Goal: Task Accomplishment & Management: Use online tool/utility

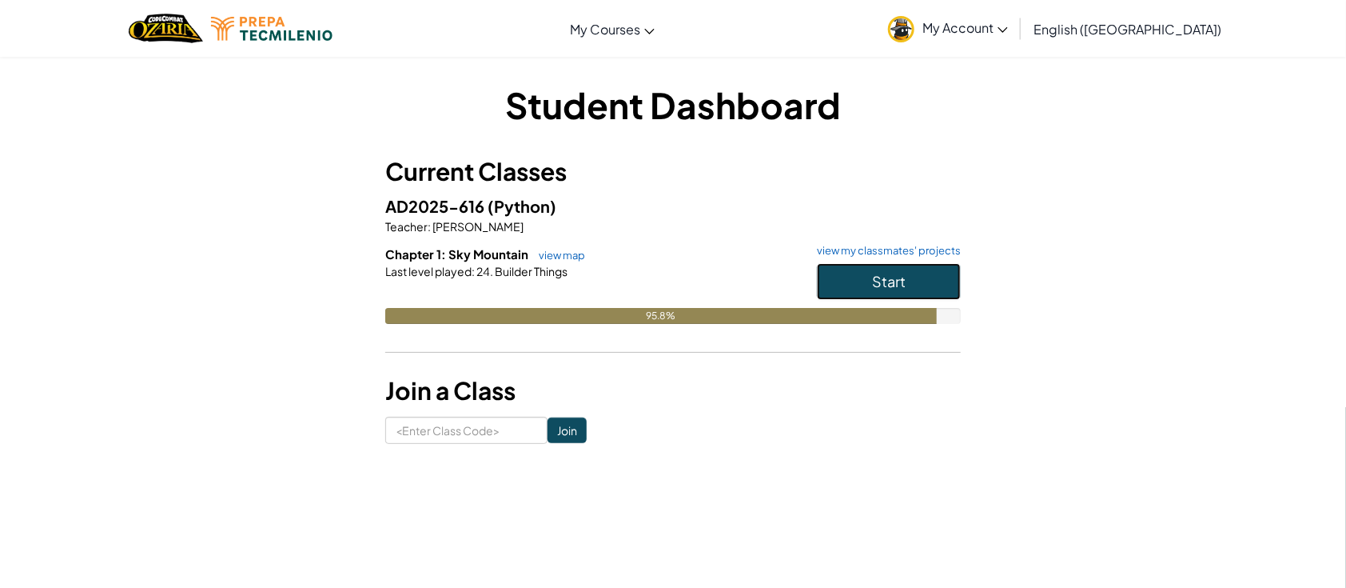
click at [898, 279] on span "Start" at bounding box center [889, 281] width 34 height 18
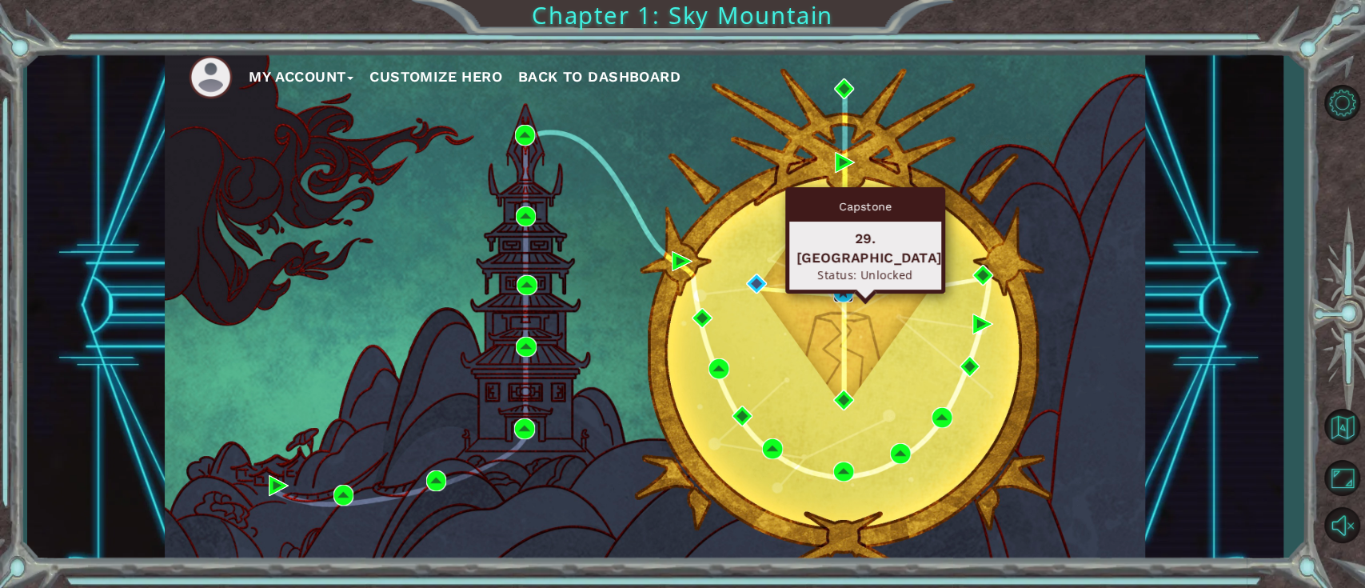
click at [833, 289] on img at bounding box center [843, 291] width 21 height 21
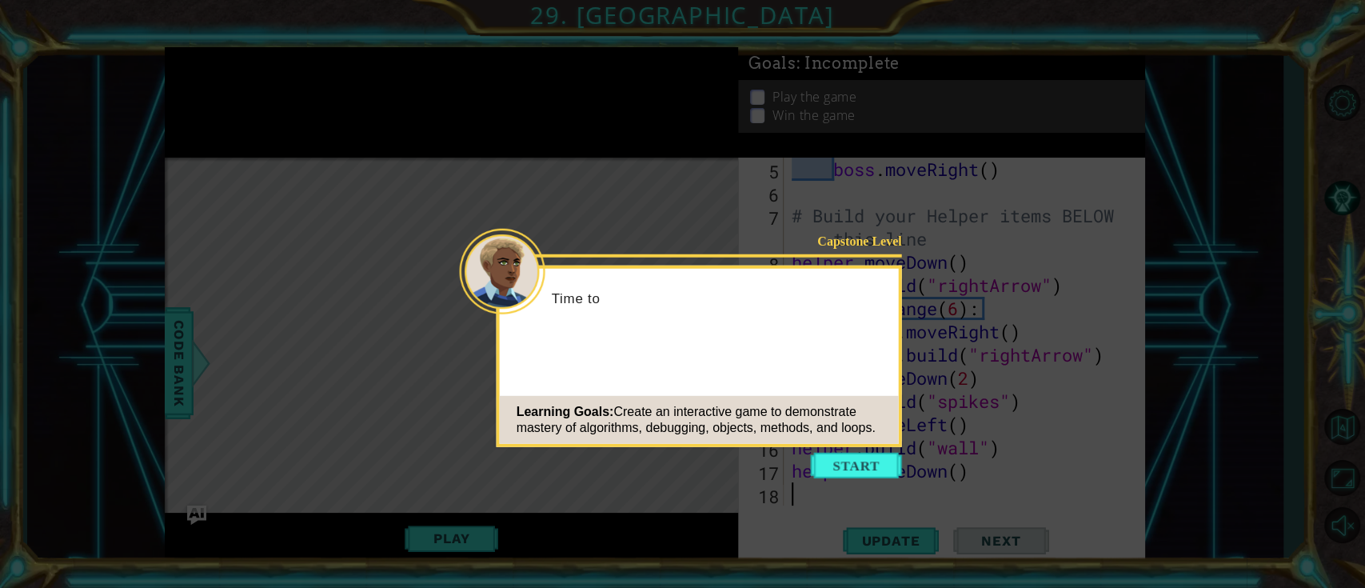
scroll to position [138, 0]
click at [849, 465] on button "Start" at bounding box center [856, 466] width 91 height 26
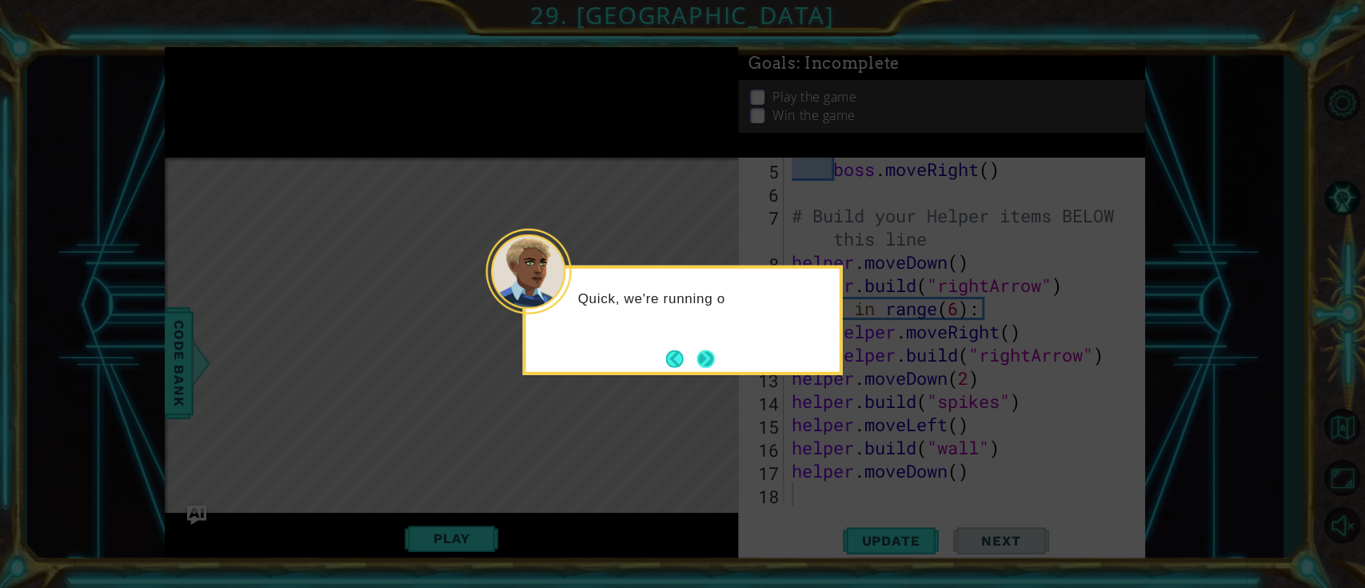
click at [708, 359] on button "Next" at bounding box center [705, 358] width 18 height 18
click at [708, 359] on button "Next" at bounding box center [706, 359] width 30 height 30
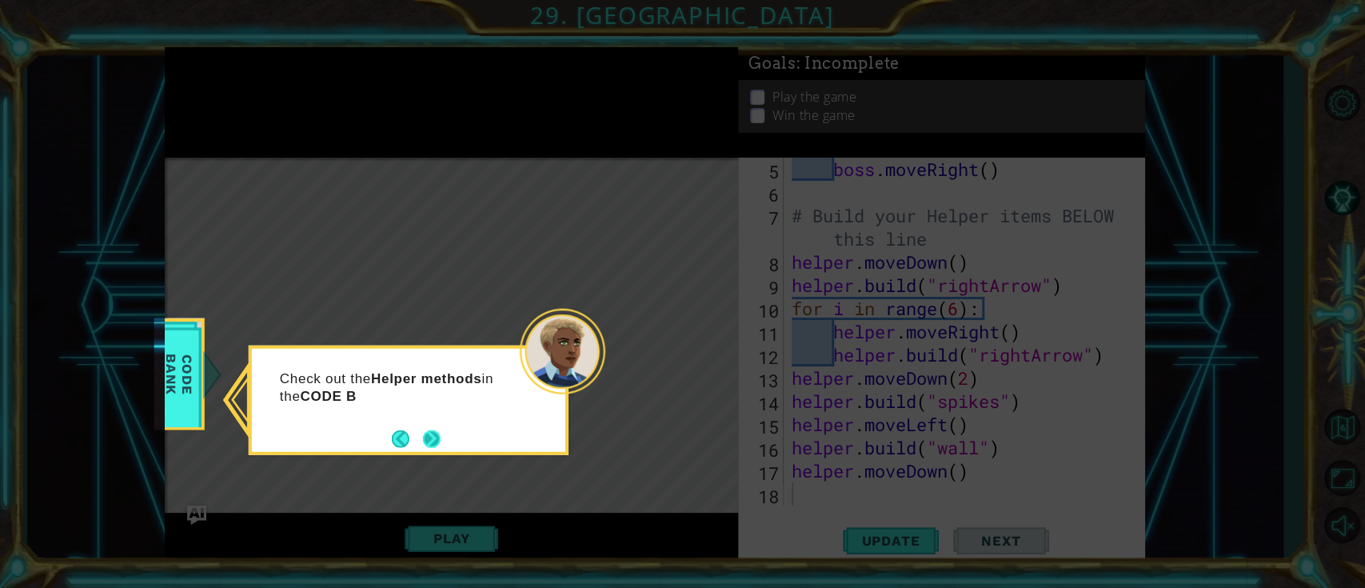
click at [438, 433] on button "Next" at bounding box center [431, 438] width 19 height 19
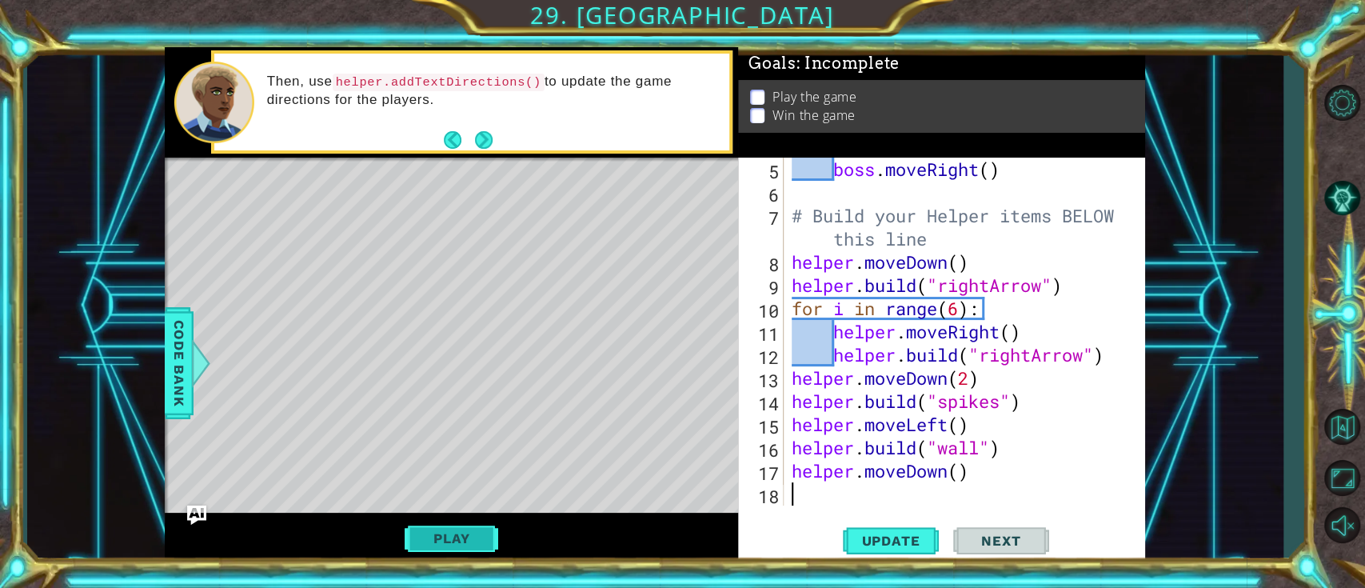
click at [479, 537] on button "Play" at bounding box center [452, 538] width 94 height 30
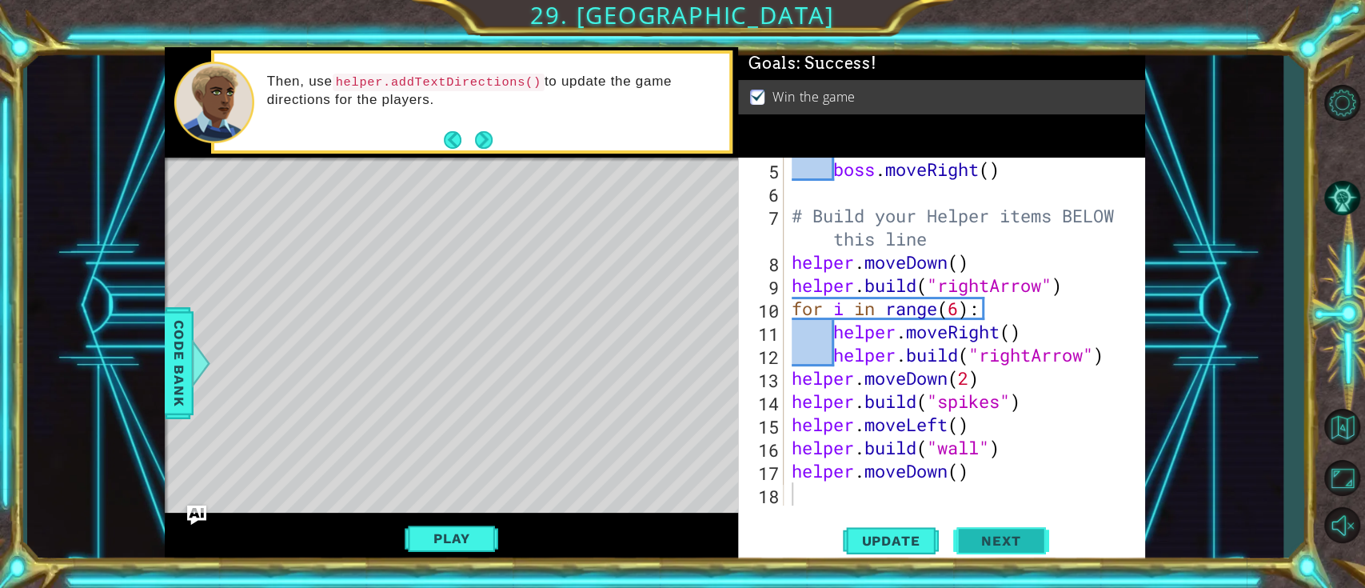
click at [992, 544] on span "Next" at bounding box center [1000, 541] width 71 height 16
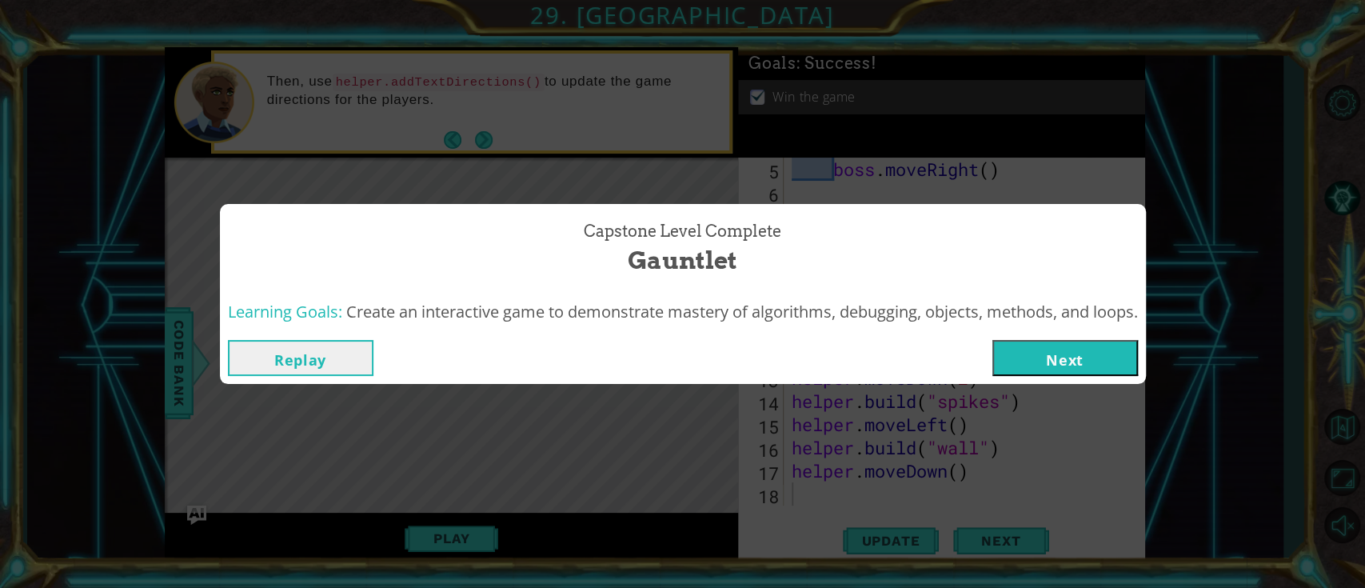
click at [1051, 348] on button "Next" at bounding box center [1065, 358] width 146 height 36
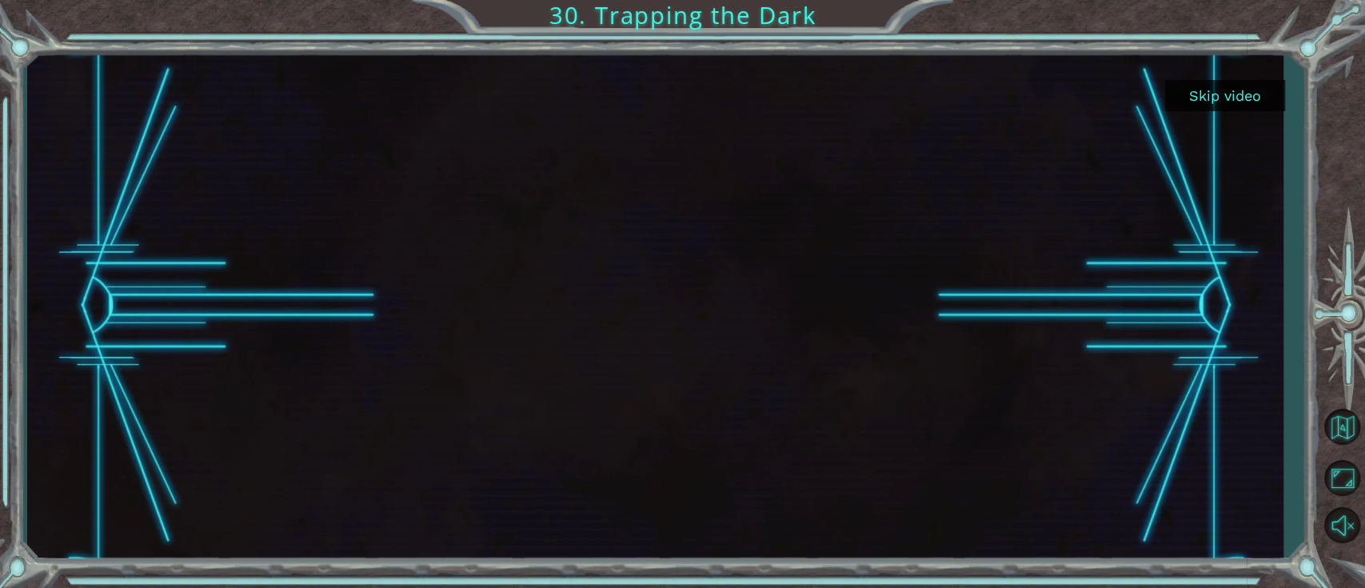
click at [1197, 93] on button "Skip video" at bounding box center [1225, 95] width 120 height 31
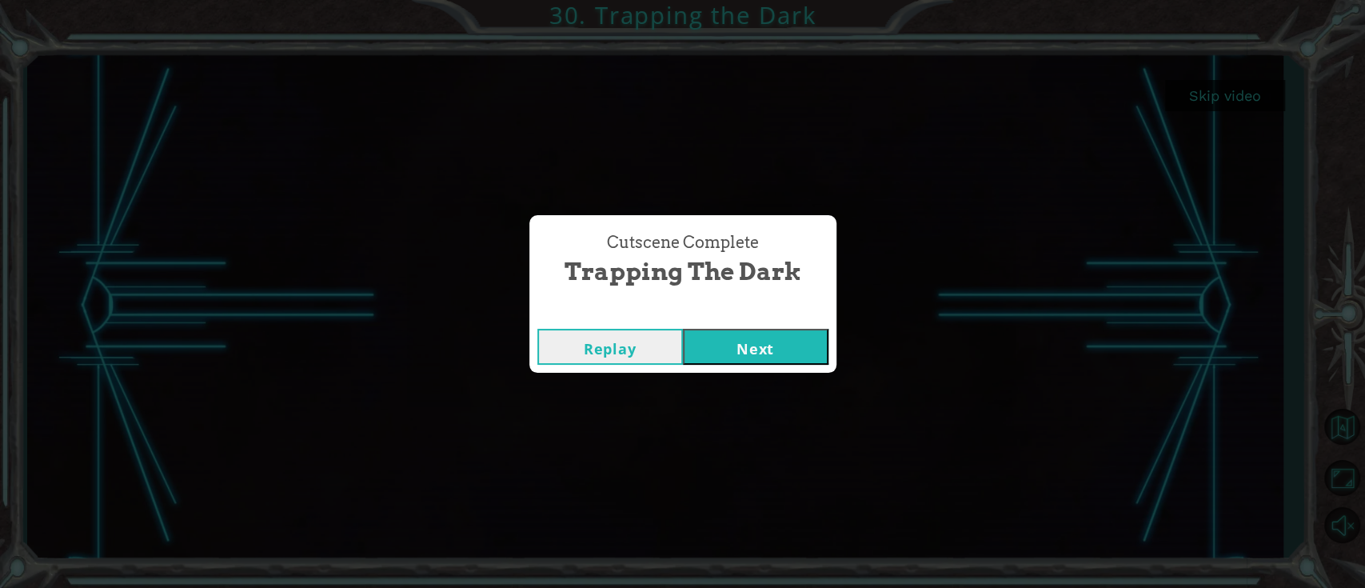
click at [776, 329] on button "Next" at bounding box center [756, 347] width 146 height 36
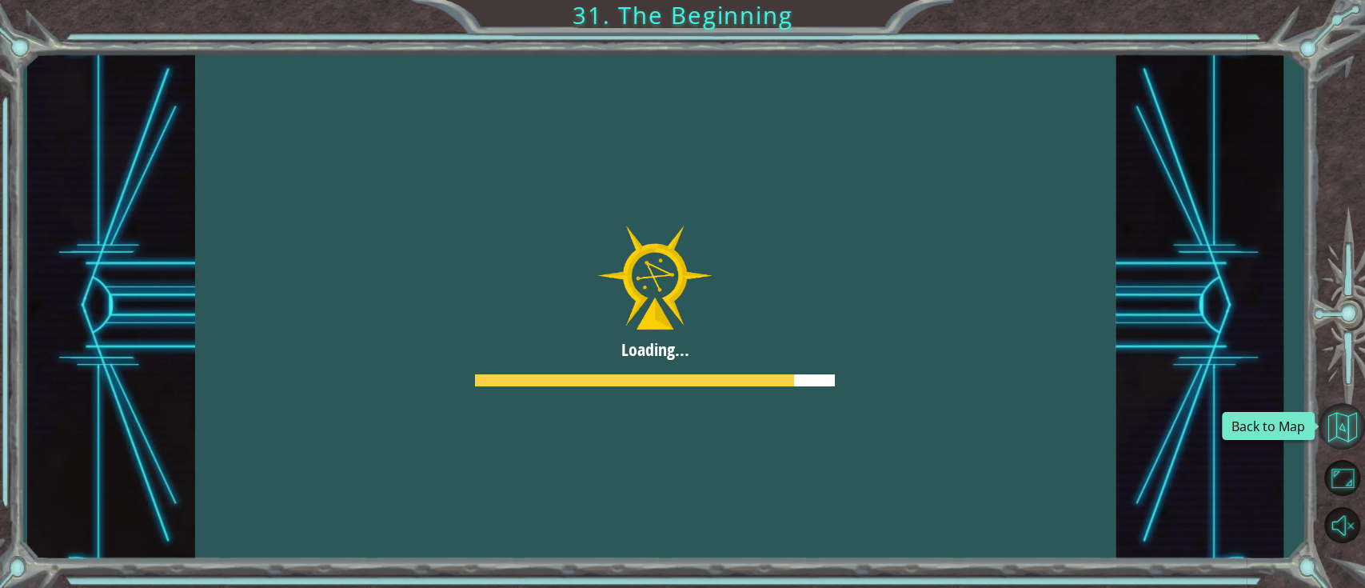
click at [1335, 418] on button "Back to Map" at bounding box center [1341, 426] width 46 height 46
